Goal: Information Seeking & Learning: Learn about a topic

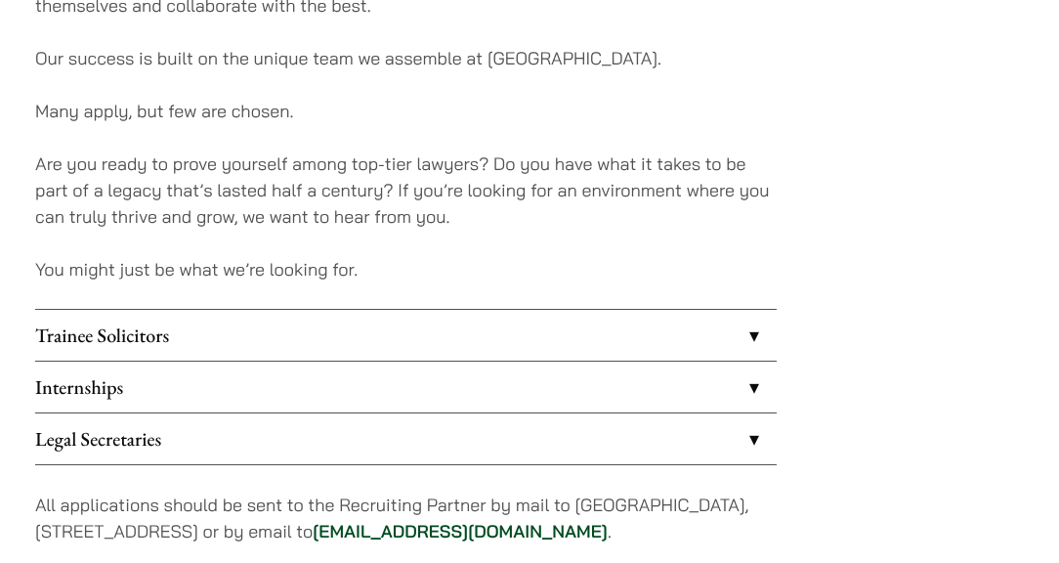
scroll to position [1564, 0]
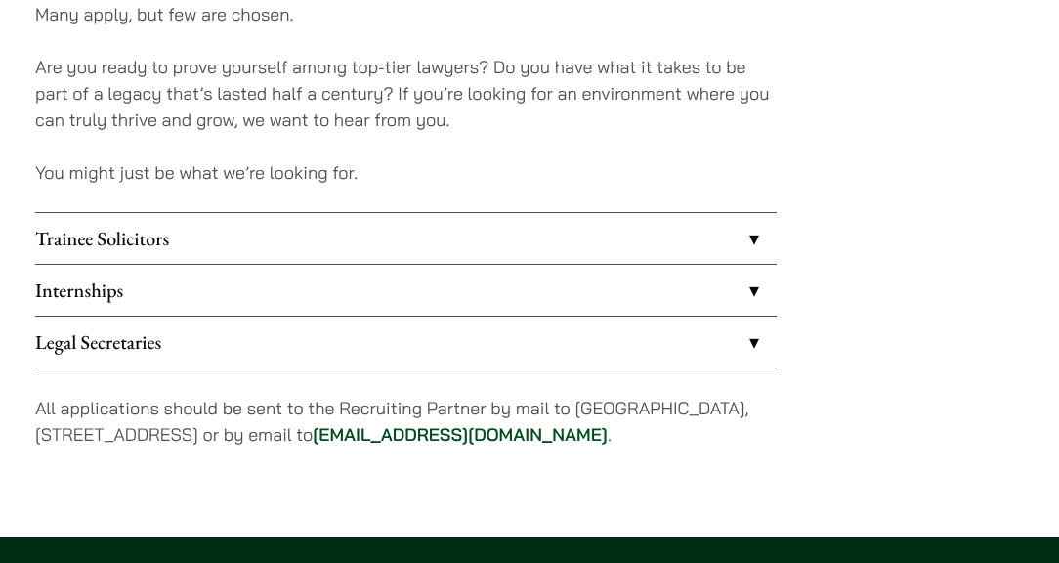
click at [141, 265] on link "Internships" at bounding box center [406, 290] width 742 height 51
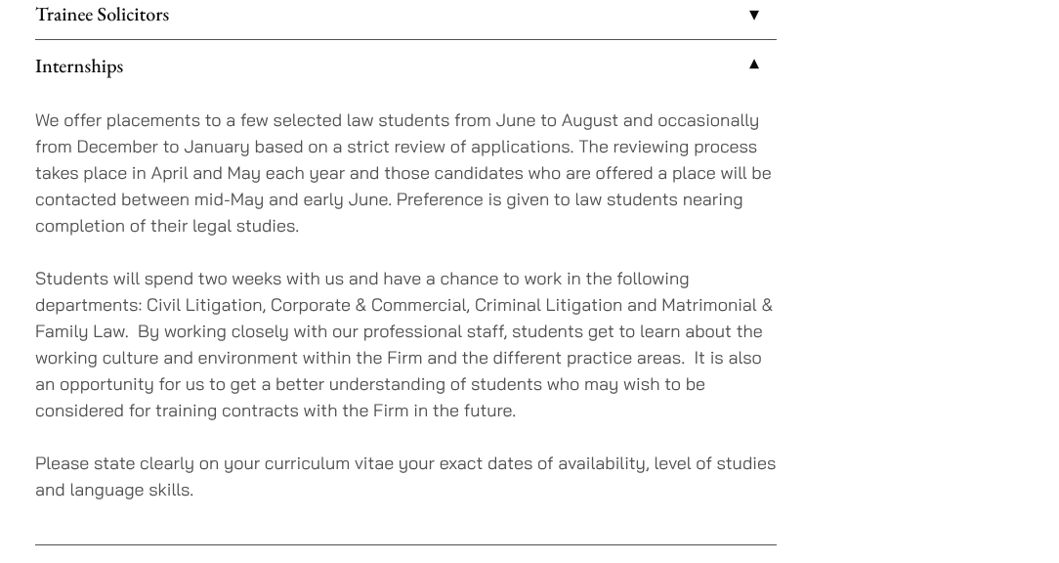
scroll to position [1857, 0]
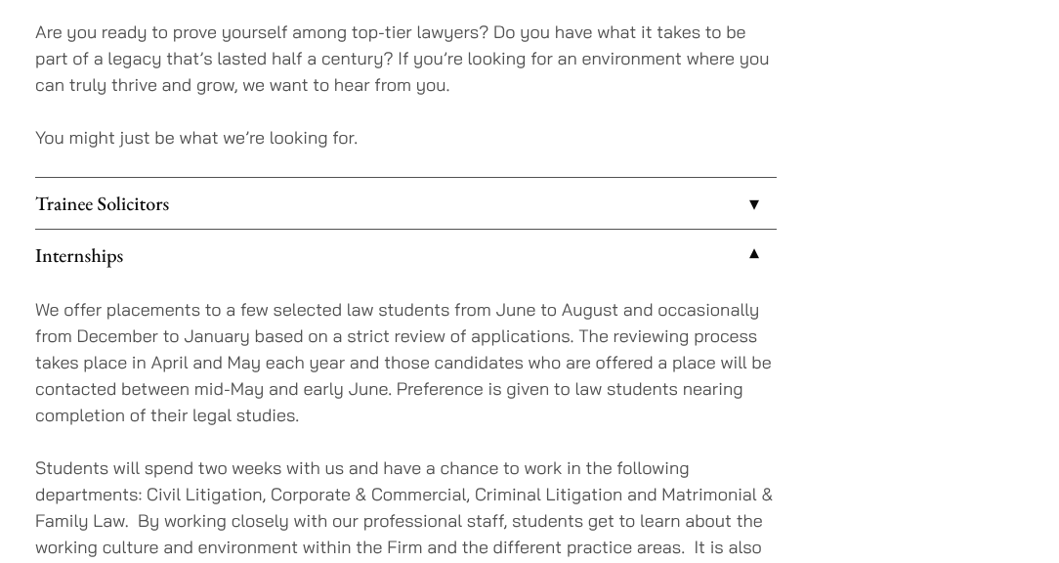
scroll to position [1564, 0]
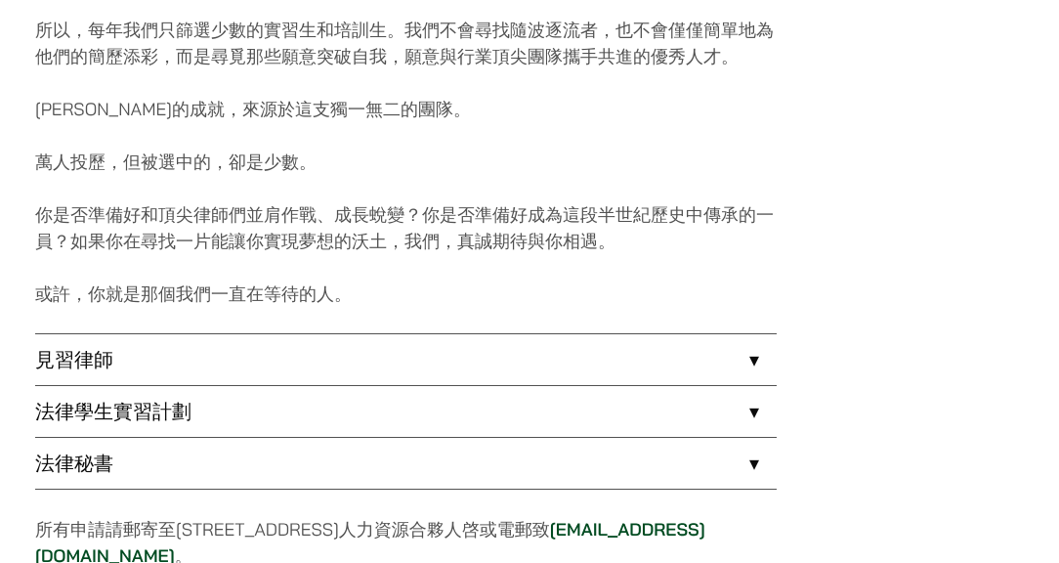
scroll to position [1368, 0]
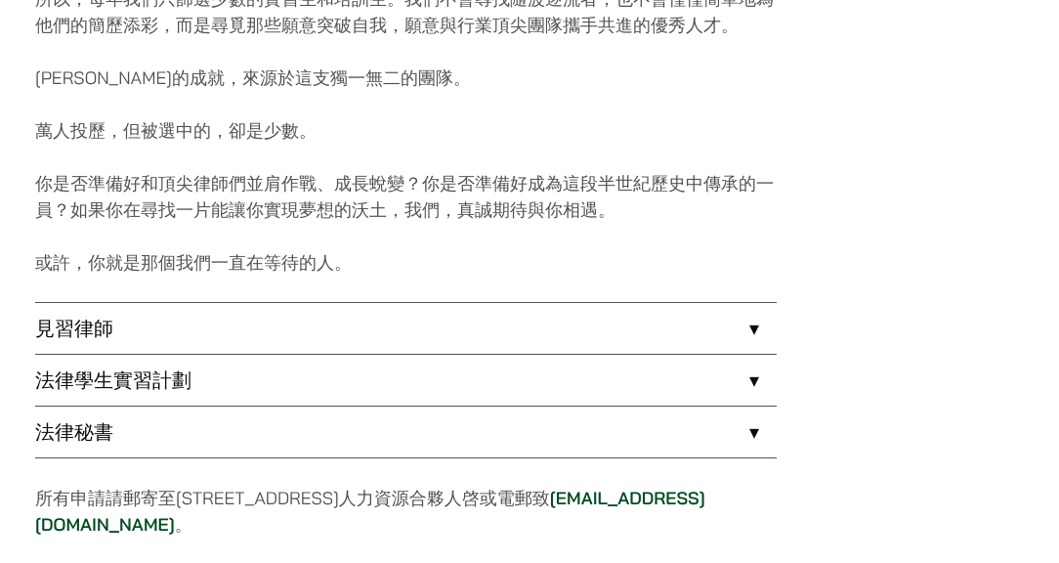
drag, startPoint x: 241, startPoint y: 438, endPoint x: 258, endPoint y: 430, distance: 18.4
